Goal: Transaction & Acquisition: Purchase product/service

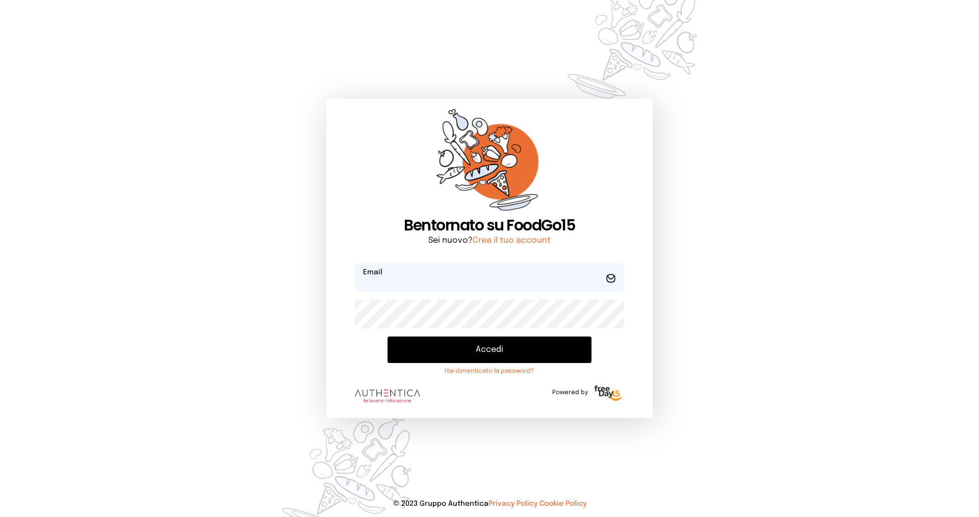
type input "**********"
click at [442, 350] on button "Accedi" at bounding box center [490, 350] width 204 height 27
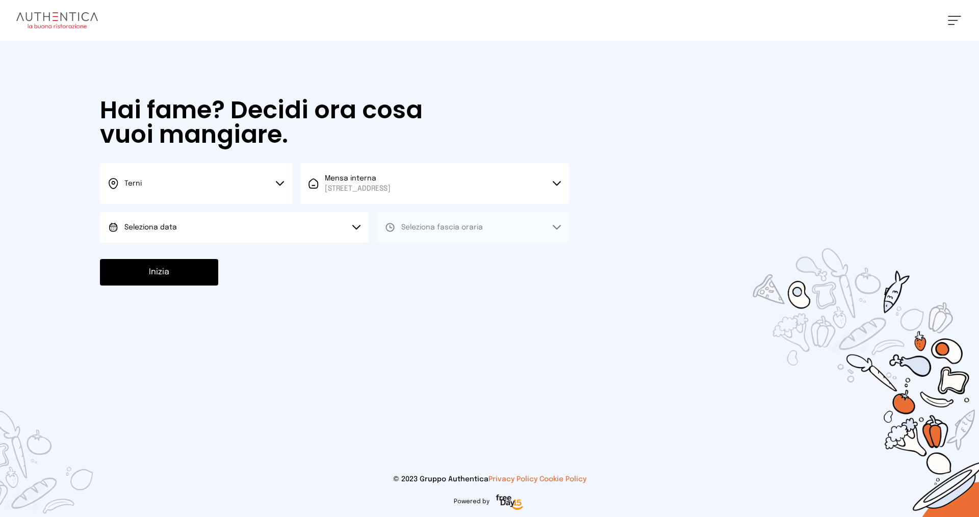
click at [184, 222] on button "Seleziona data" at bounding box center [234, 227] width 269 height 31
click at [164, 266] on li "[DATE], [DATE]" at bounding box center [234, 256] width 269 height 27
click at [431, 233] on button "Seleziona fascia oraria" at bounding box center [473, 227] width 192 height 31
click at [419, 255] on span "Pranzo" at bounding box center [413, 256] width 24 height 10
click at [142, 273] on button "Inizia" at bounding box center [159, 272] width 118 height 27
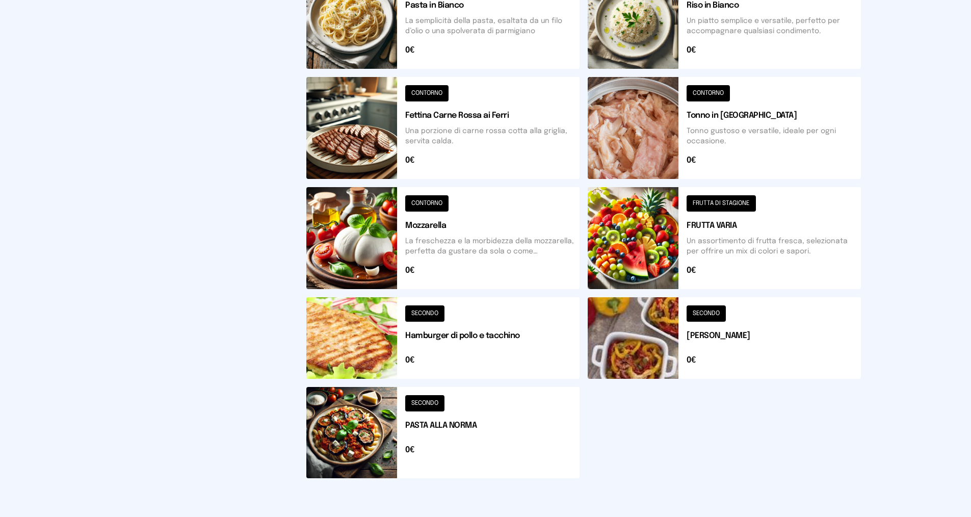
scroll to position [92, 0]
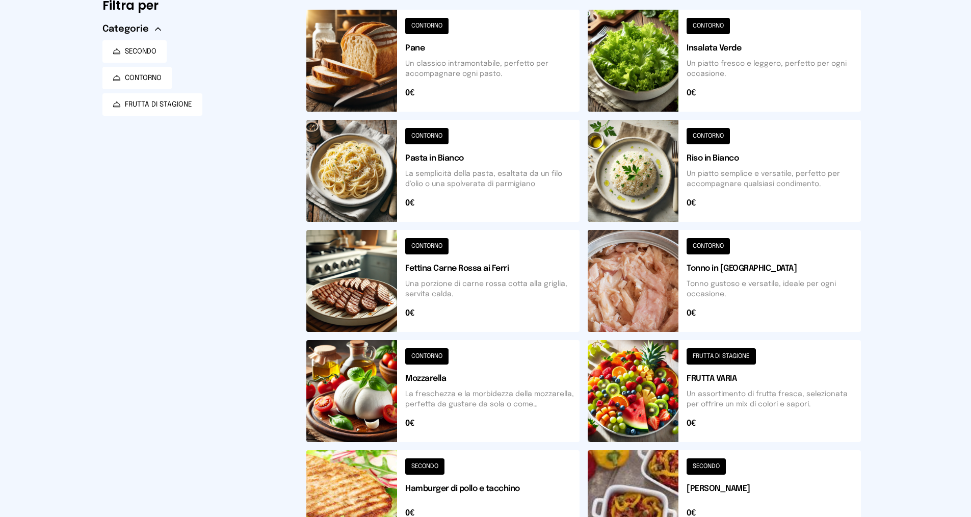
click at [498, 269] on button at bounding box center [442, 281] width 273 height 102
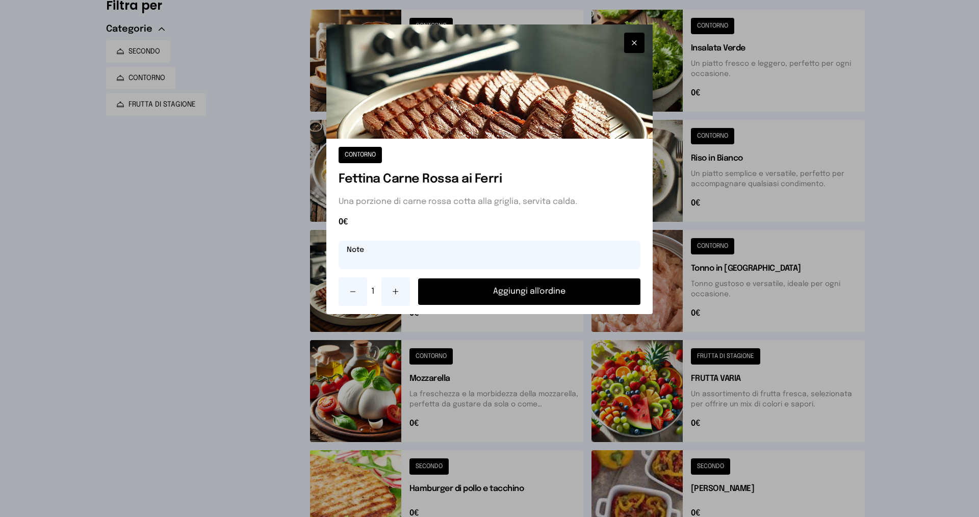
click at [484, 260] on input "text" at bounding box center [490, 255] width 302 height 29
type input "**********"
click at [560, 299] on button "Aggiungi all'ordine" at bounding box center [529, 291] width 222 height 27
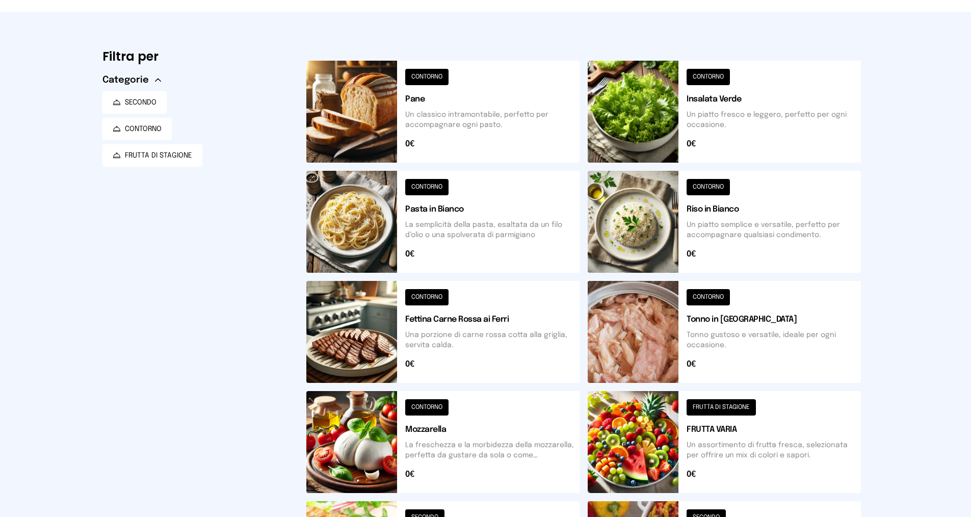
scroll to position [0, 0]
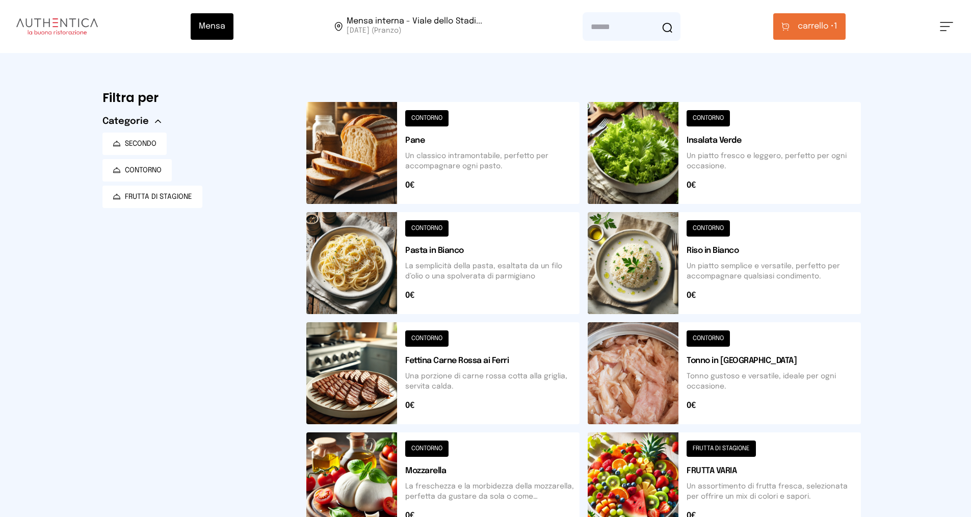
click at [764, 186] on button at bounding box center [724, 153] width 273 height 102
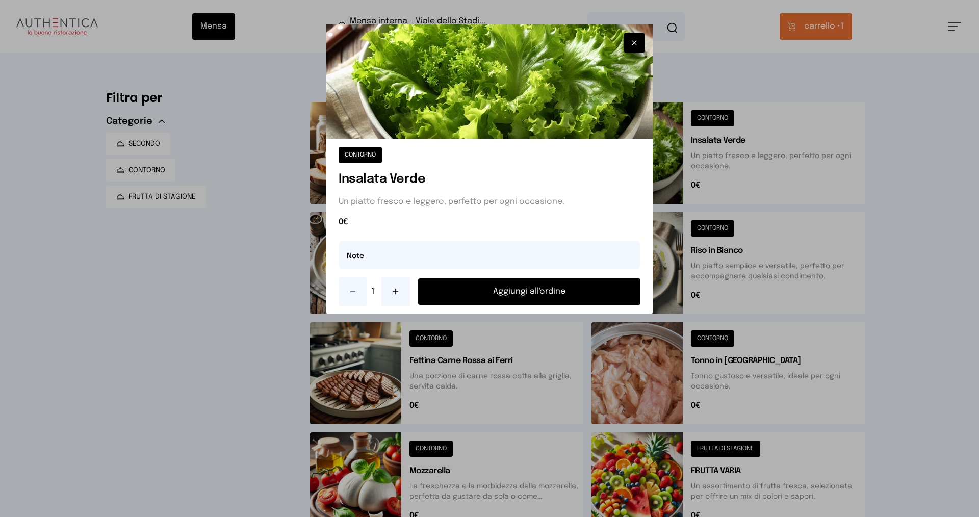
click at [536, 280] on button "Aggiungi all'ordine" at bounding box center [529, 291] width 222 height 27
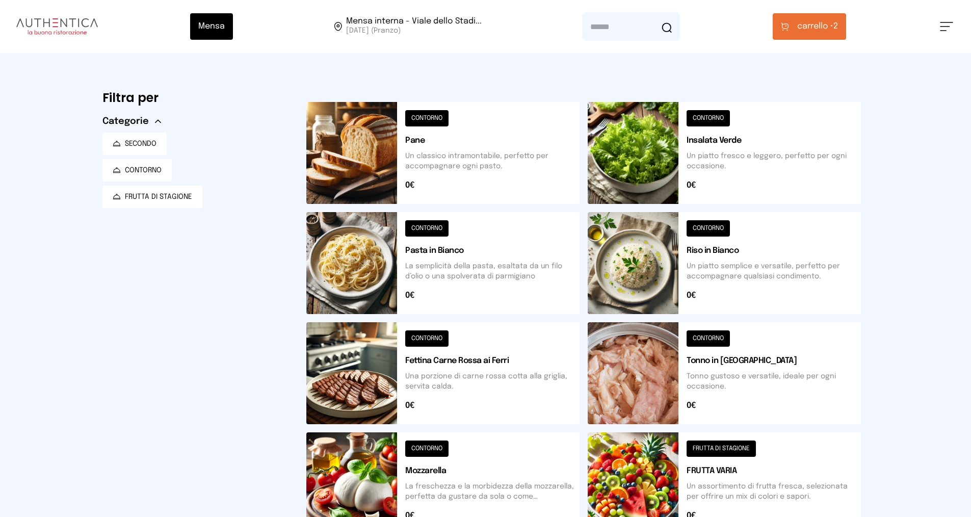
click at [821, 22] on span "carrello •" at bounding box center [815, 26] width 36 height 12
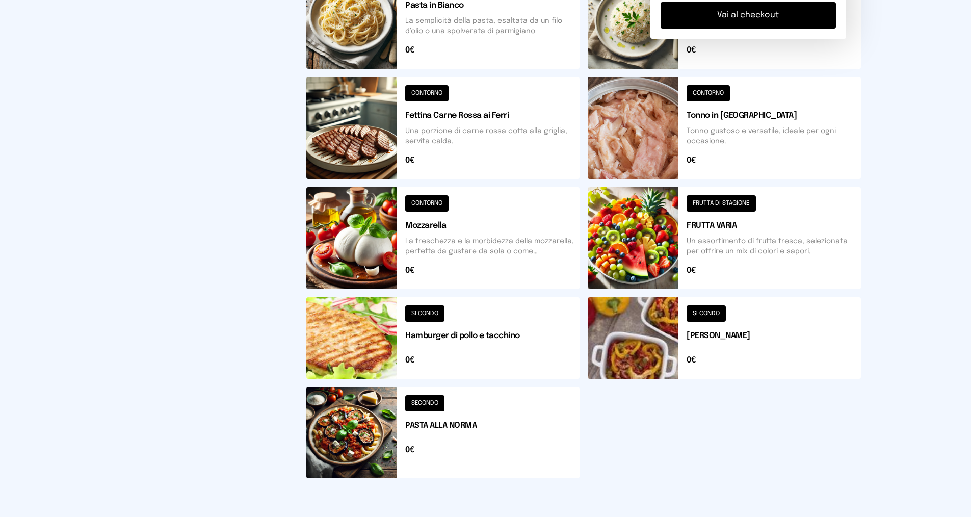
scroll to position [92, 0]
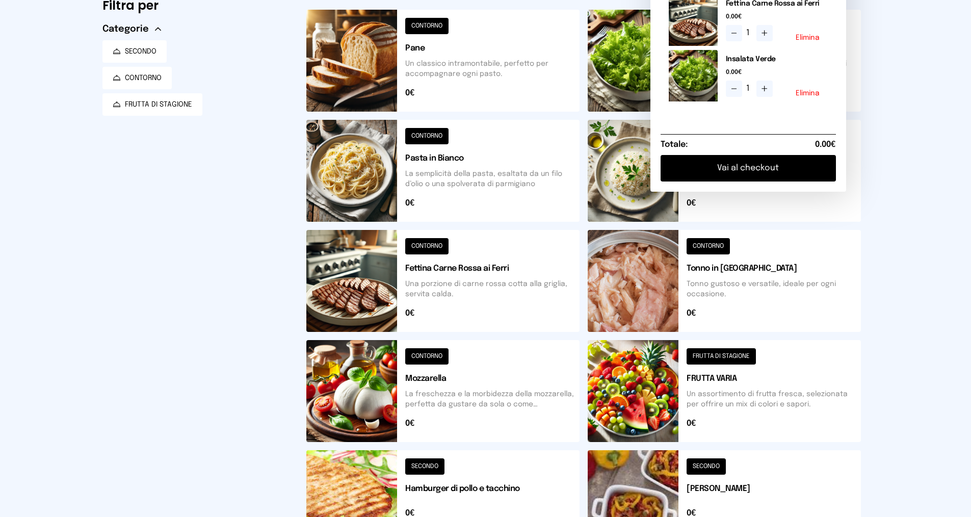
click at [771, 361] on button at bounding box center [724, 391] width 273 height 102
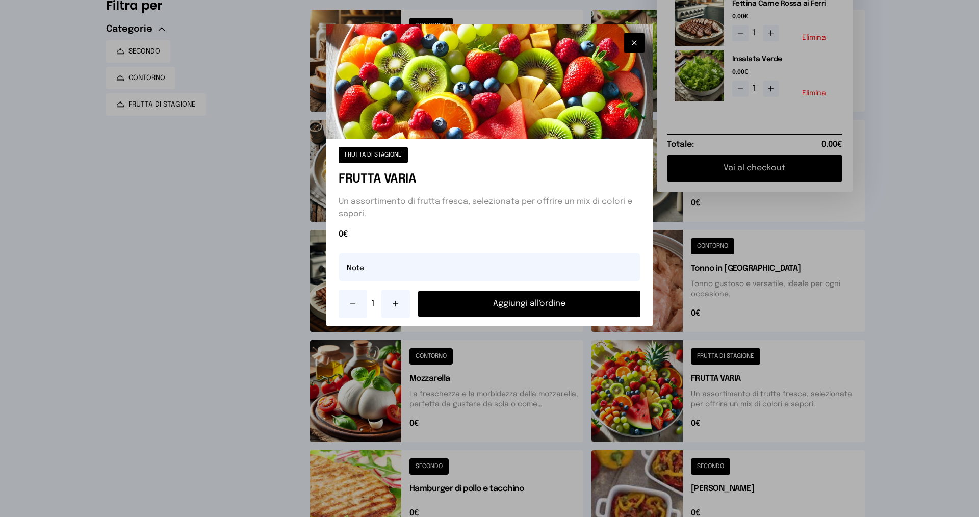
click at [394, 304] on icon at bounding box center [395, 304] width 5 height 0
click at [500, 300] on button "Aggiungi all'ordine" at bounding box center [529, 304] width 222 height 27
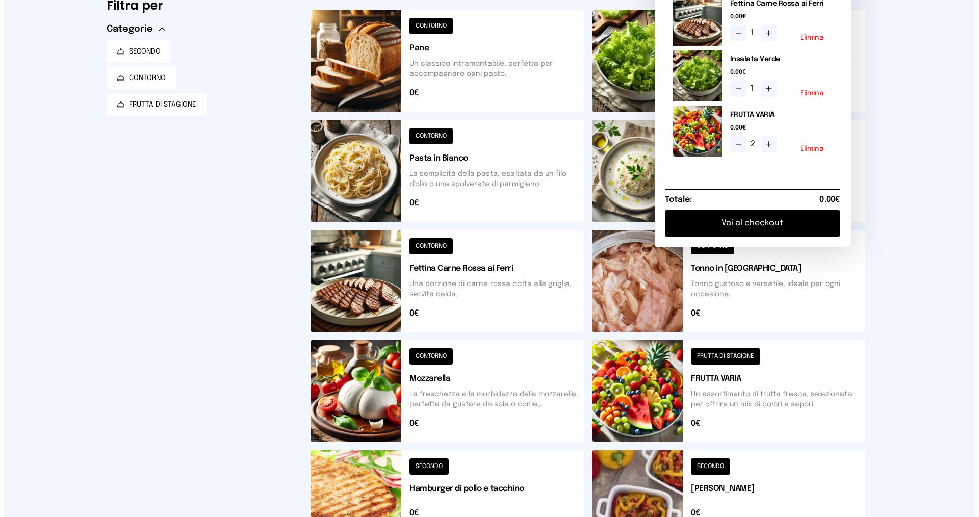
scroll to position [0, 0]
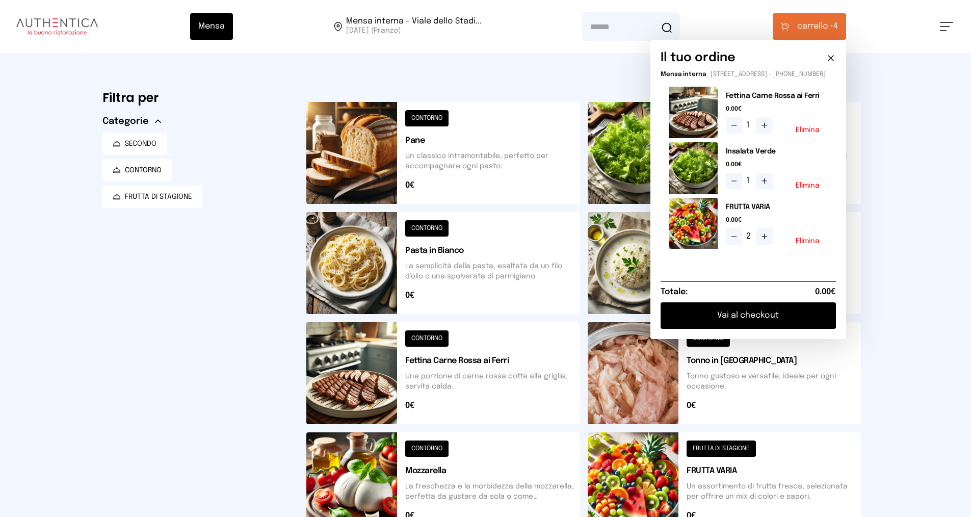
click at [827, 316] on button "Vai al checkout" at bounding box center [748, 315] width 175 height 27
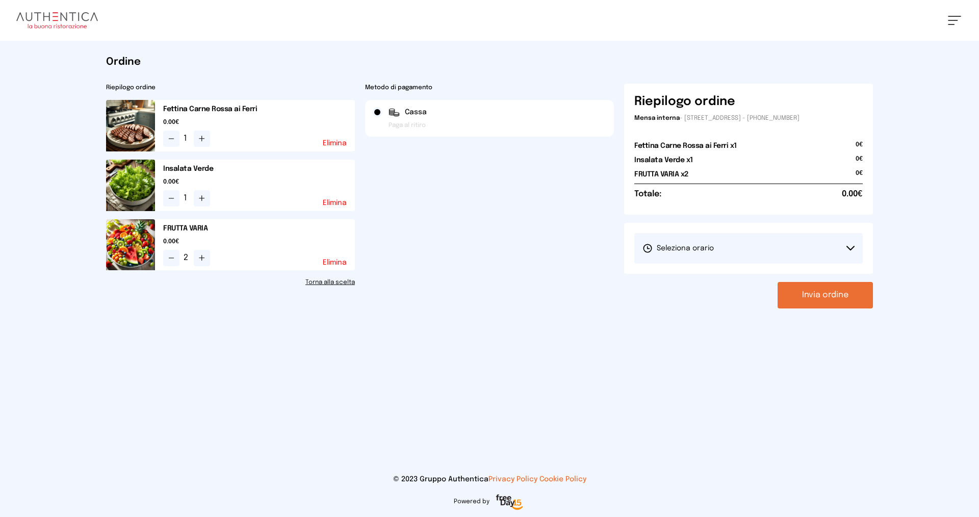
click at [673, 256] on button "Seleziona orario" at bounding box center [748, 248] width 228 height 31
click at [704, 276] on span "1° Turno (13:00 - 15:00)" at bounding box center [680, 277] width 77 height 10
click at [822, 291] on button "Invia ordine" at bounding box center [825, 295] width 95 height 27
